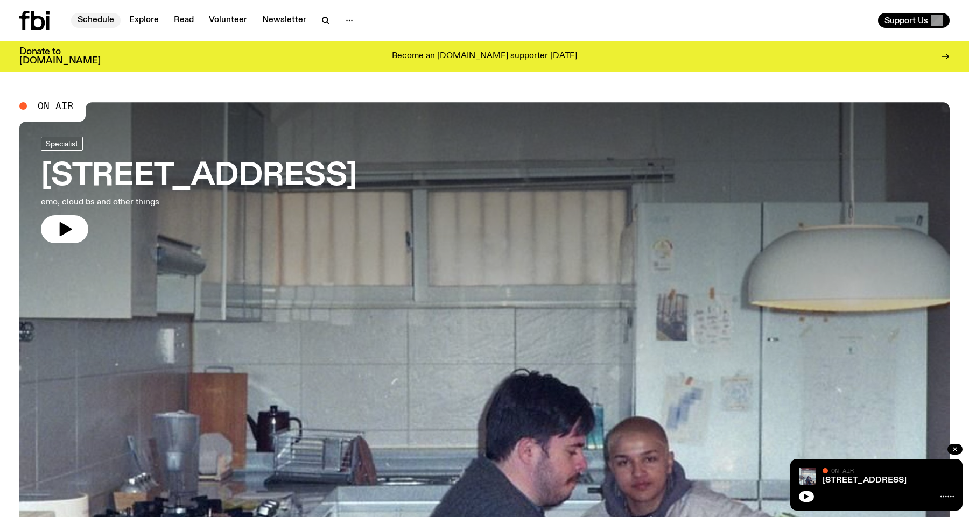
click at [95, 18] on link "Schedule" at bounding box center [96, 20] width 50 height 15
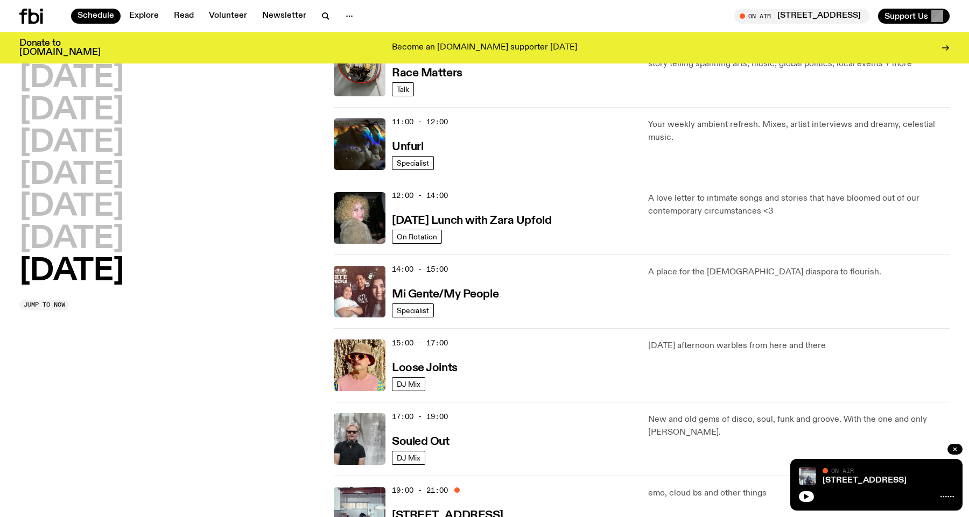
scroll to position [389, 0]
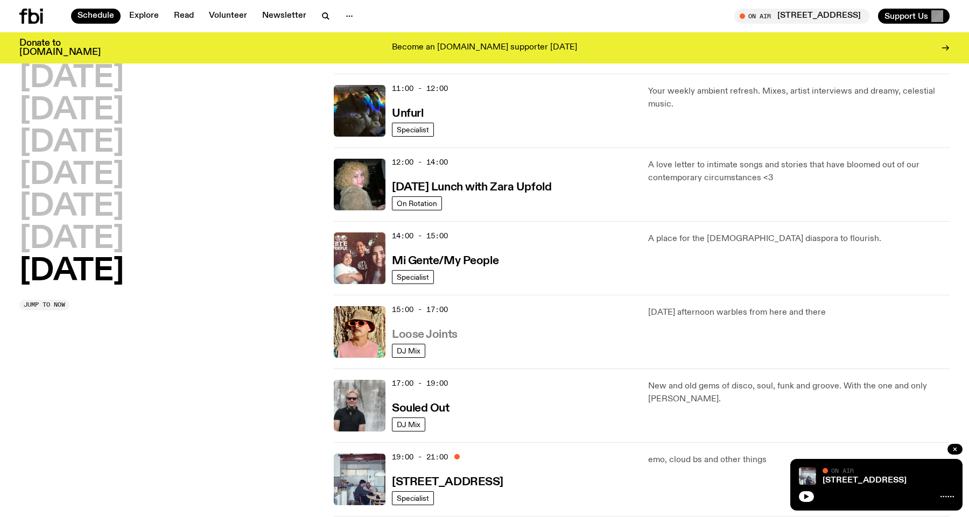
click at [435, 334] on h3 "Loose Joints" at bounding box center [425, 334] width 66 height 11
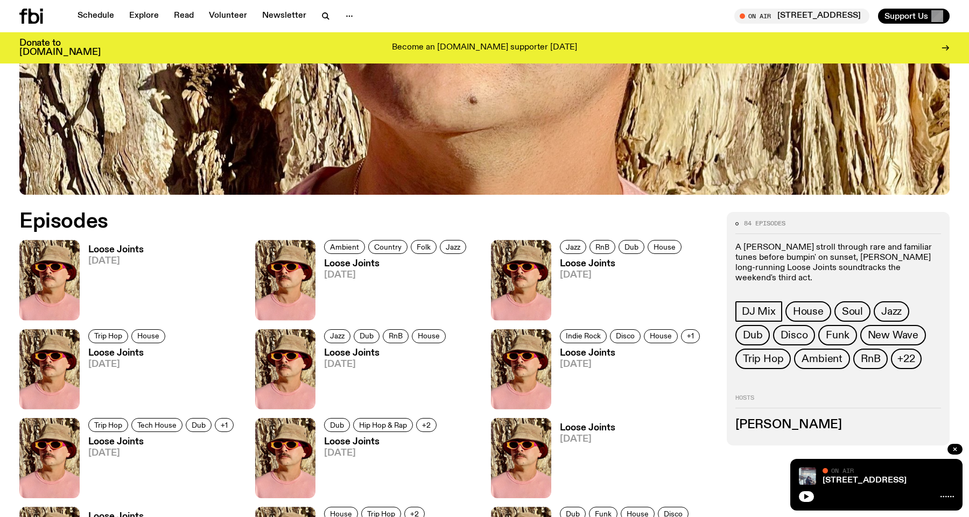
scroll to position [483, 0]
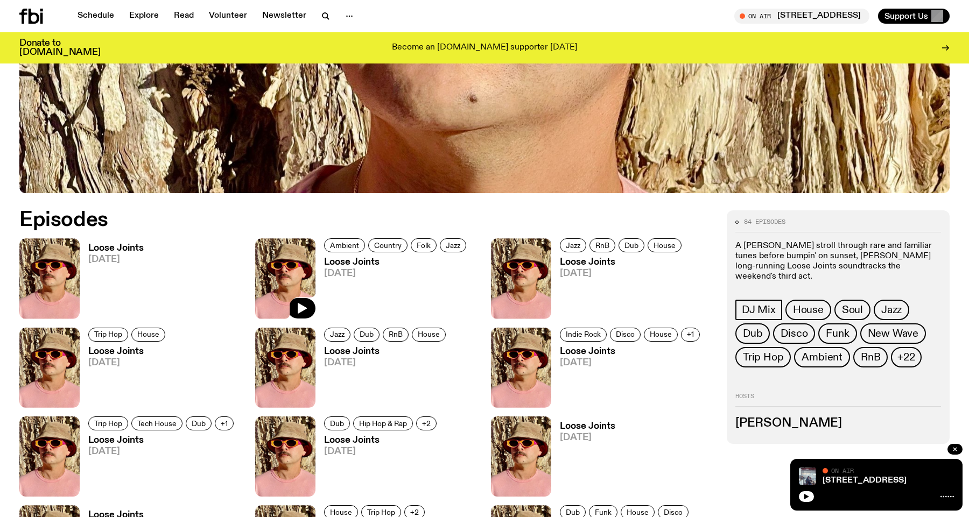
click at [293, 269] on img at bounding box center [285, 278] width 60 height 80
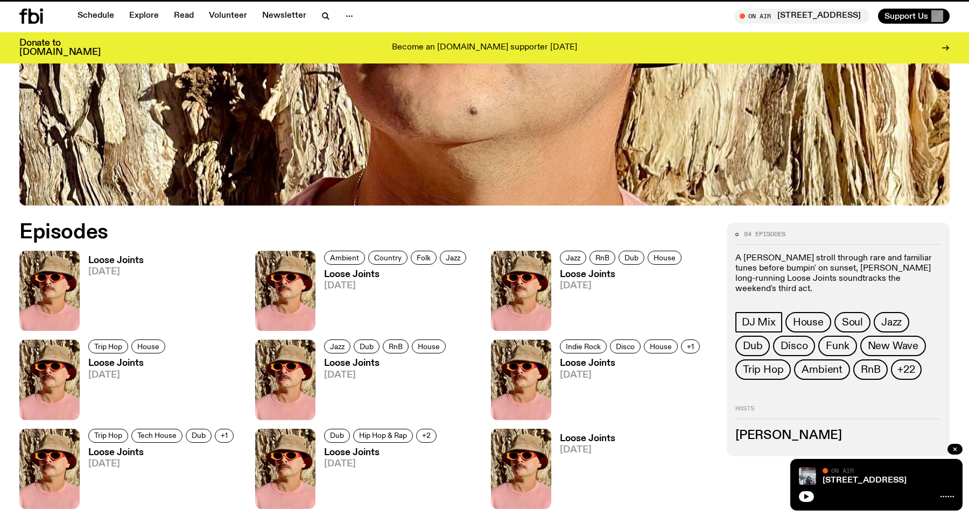
scroll to position [474, 0]
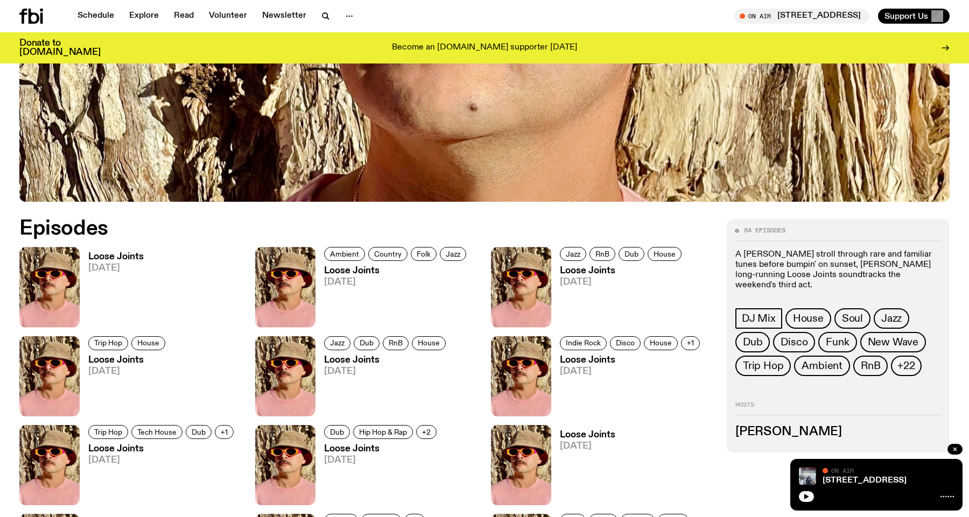
click at [95, 254] on h3 "Loose Joints" at bounding box center [115, 256] width 55 height 9
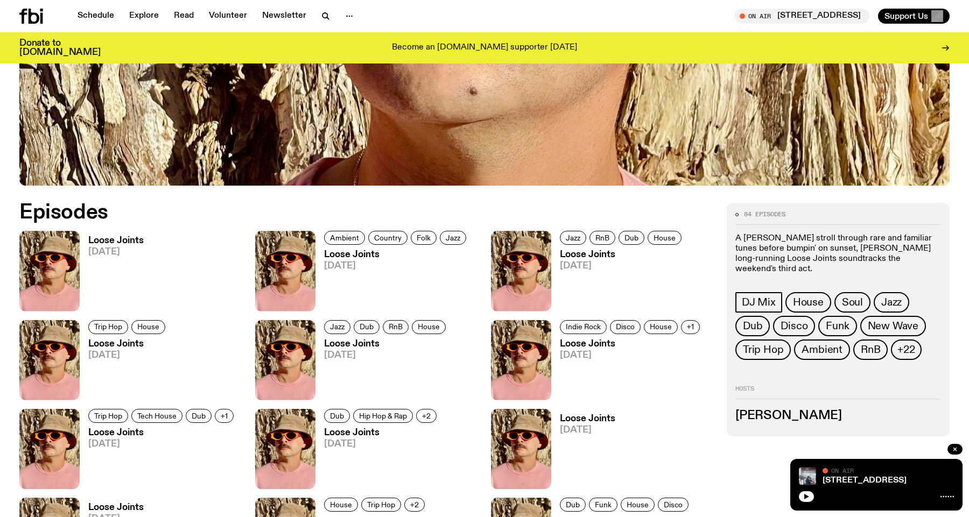
scroll to position [491, 0]
